Goal: Task Accomplishment & Management: Manage account settings

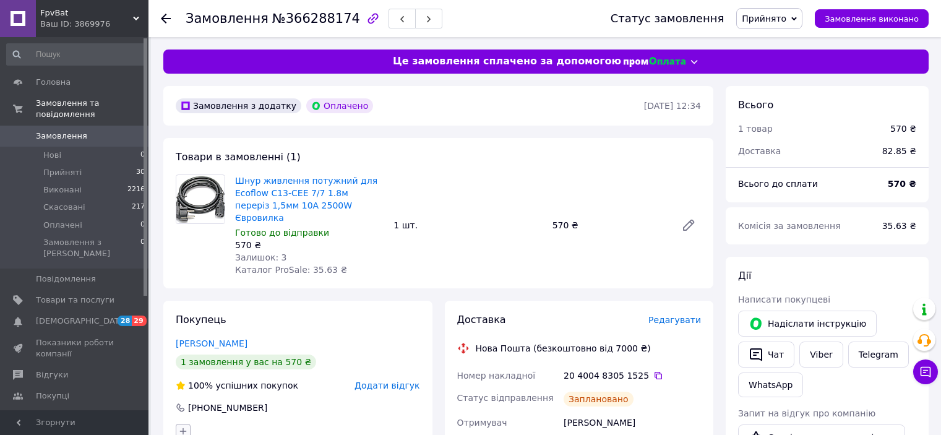
scroll to position [247, 0]
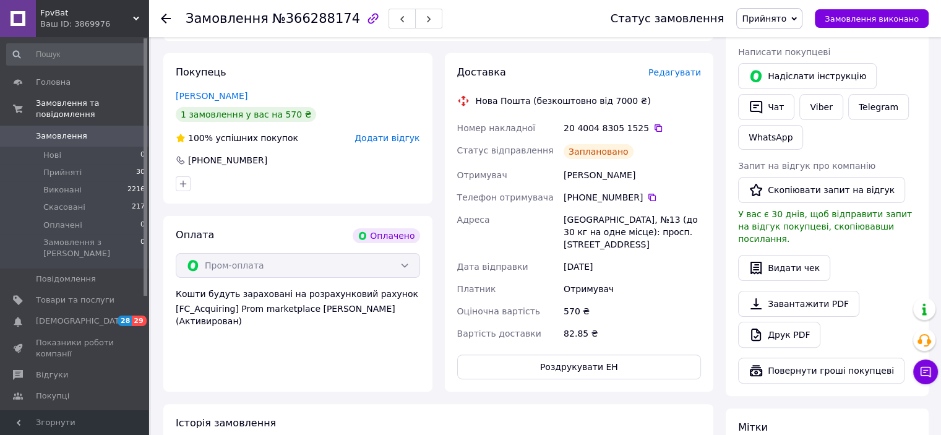
click at [163, 14] on icon at bounding box center [166, 19] width 10 height 10
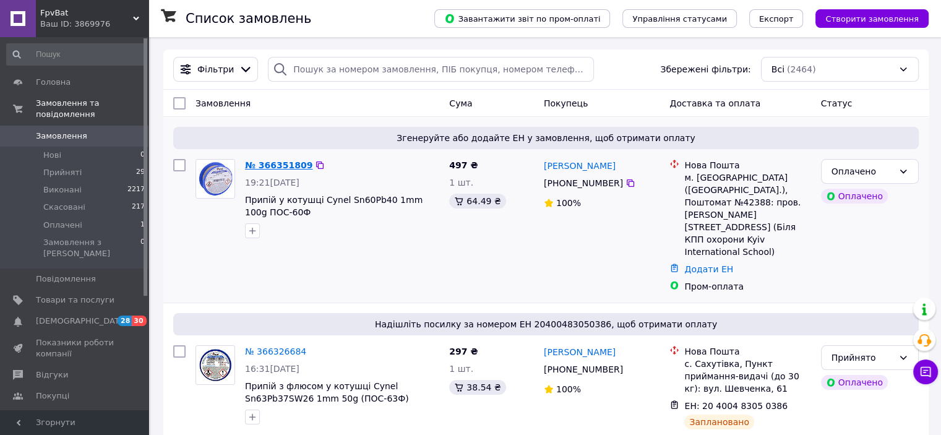
click at [290, 163] on link "№ 366351809" at bounding box center [278, 165] width 67 height 10
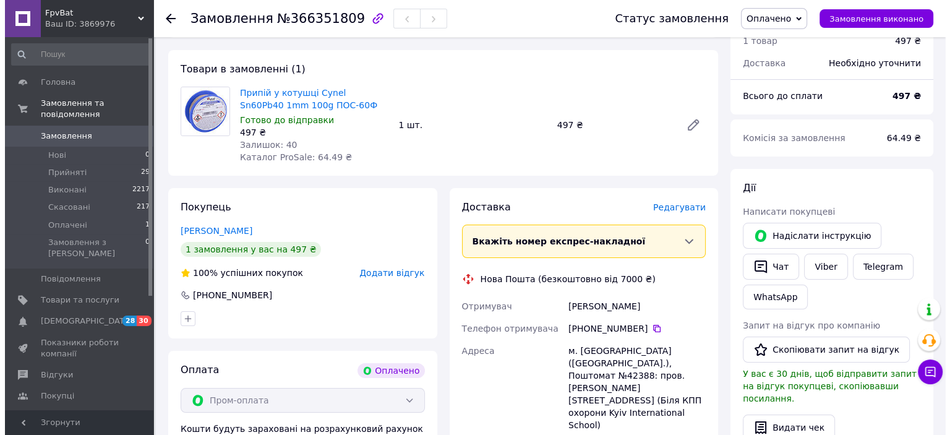
scroll to position [124, 0]
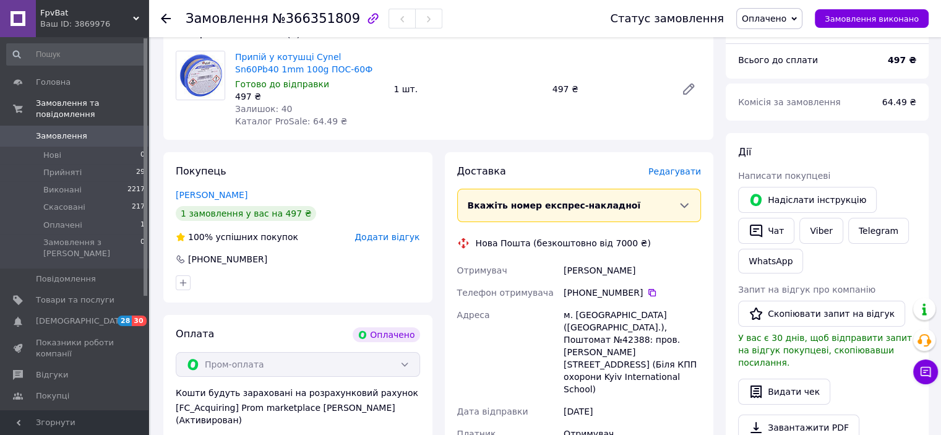
click at [684, 176] on span "Редагувати" at bounding box center [674, 171] width 53 height 10
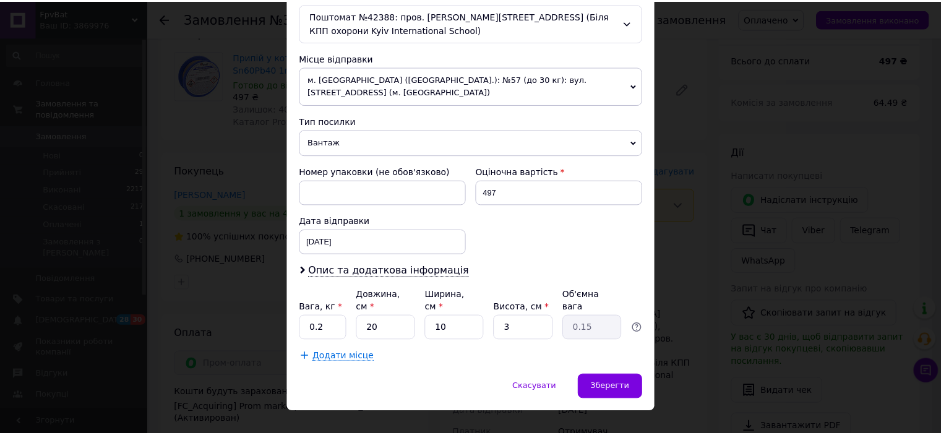
scroll to position [409, 0]
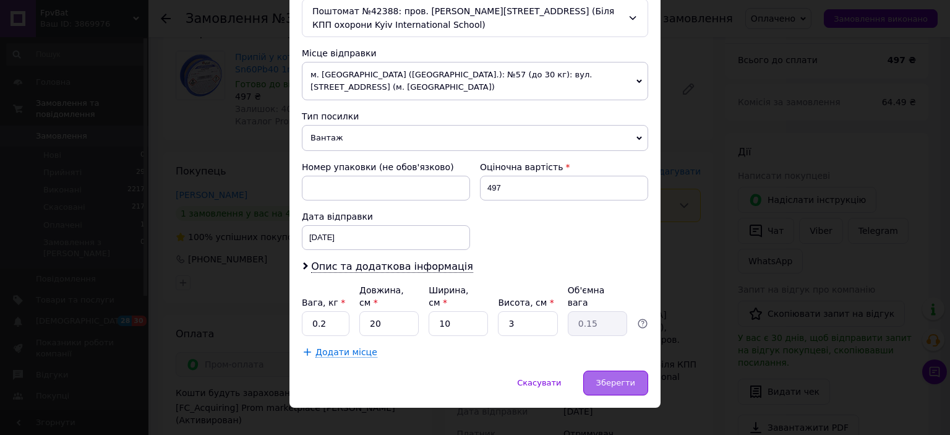
click at [625, 378] on span "Зберегти" at bounding box center [615, 382] width 39 height 9
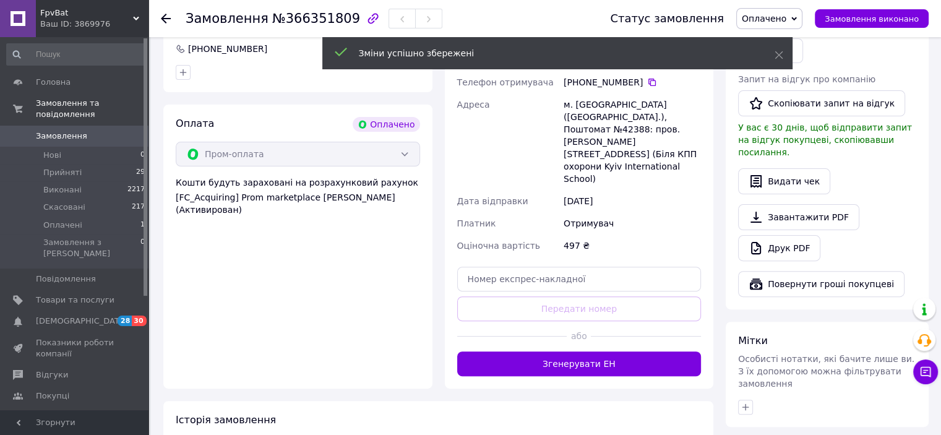
scroll to position [371, 0]
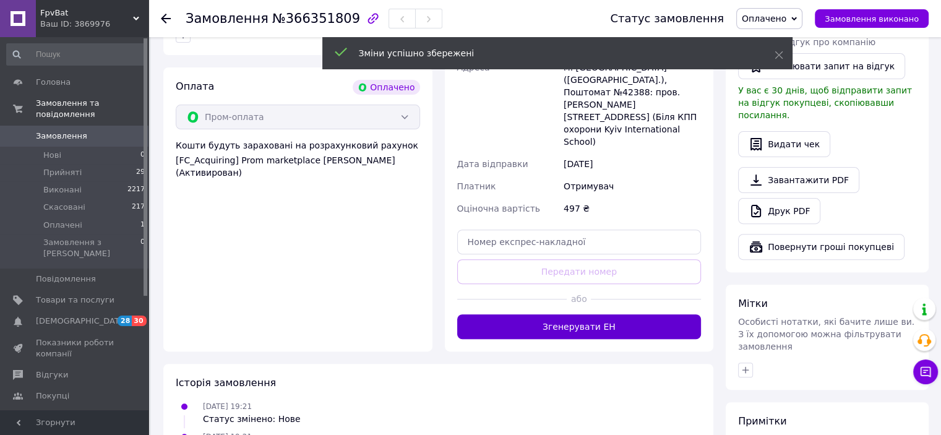
click at [588, 314] on button "Згенерувати ЕН" at bounding box center [579, 326] width 244 height 25
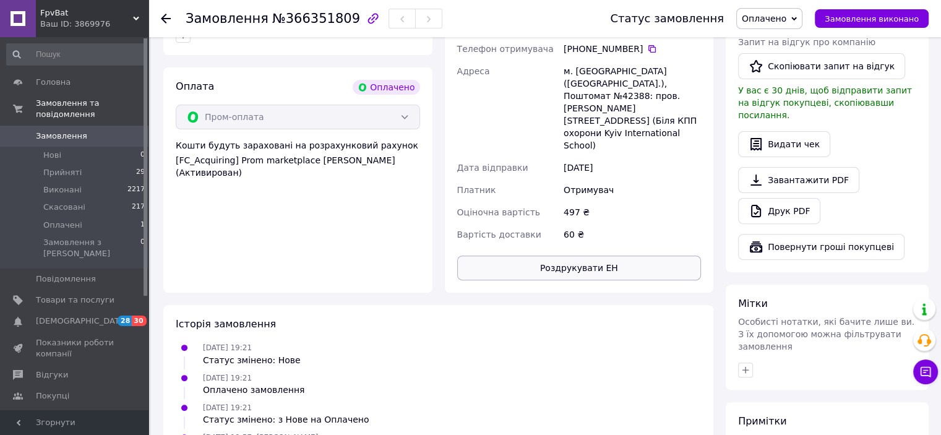
click at [566, 255] on button "Роздрукувати ЕН" at bounding box center [579, 267] width 244 height 25
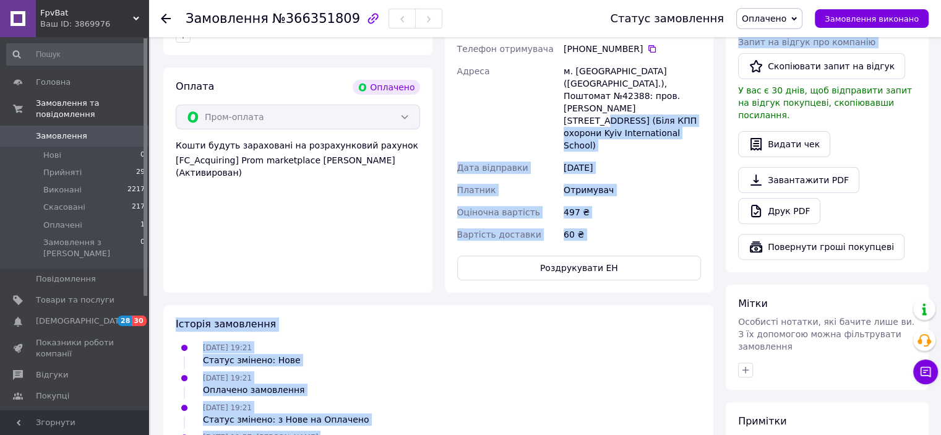
drag, startPoint x: 721, startPoint y: 90, endPoint x: 729, endPoint y: 118, distance: 29.0
click at [723, 95] on div "Замовлення з додатку Оплачено [DATE] 19:21 Товари в замовленні (1) Припій у кот…" at bounding box center [546, 141] width 778 height 852
click at [658, 341] on div "[DATE] 19:21 Статус змінено: Нове" at bounding box center [438, 353] width 535 height 25
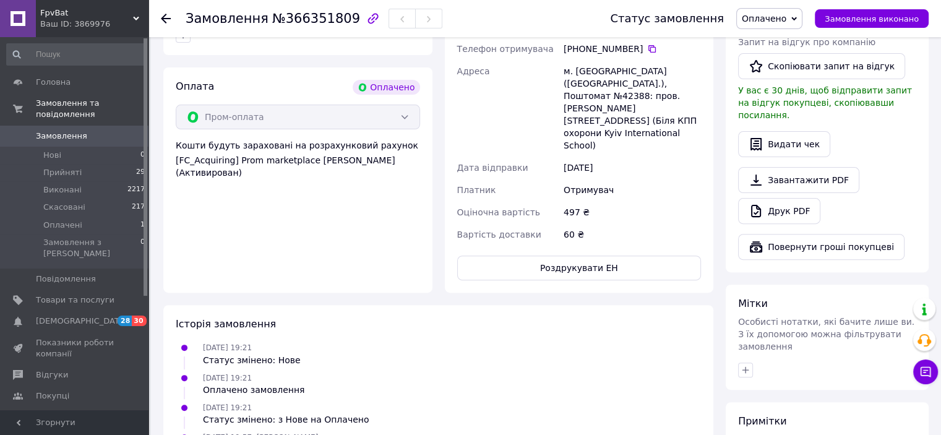
click at [533, 26] on div "Замовлення №366351809" at bounding box center [386, 18] width 400 height 37
click at [163, 18] on use at bounding box center [166, 19] width 10 height 10
